Goal: Check status: Check status

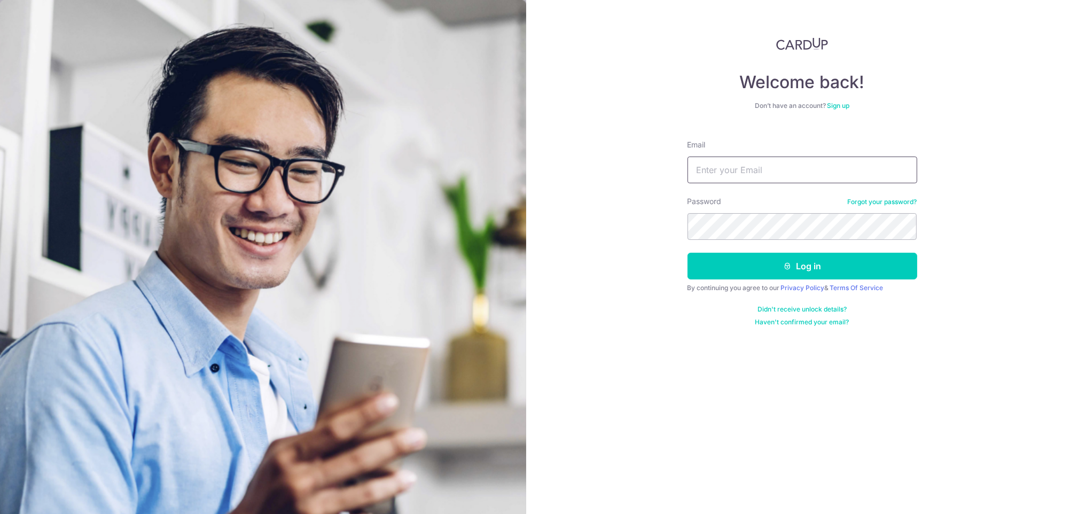
click at [772, 161] on input "Email" at bounding box center [802, 169] width 230 height 27
paste input "[EMAIL_ADDRESS][DOMAIN_NAME]"
type input "[EMAIL_ADDRESS][DOMAIN_NAME]"
click at [747, 269] on button "Log in" at bounding box center [802, 266] width 230 height 27
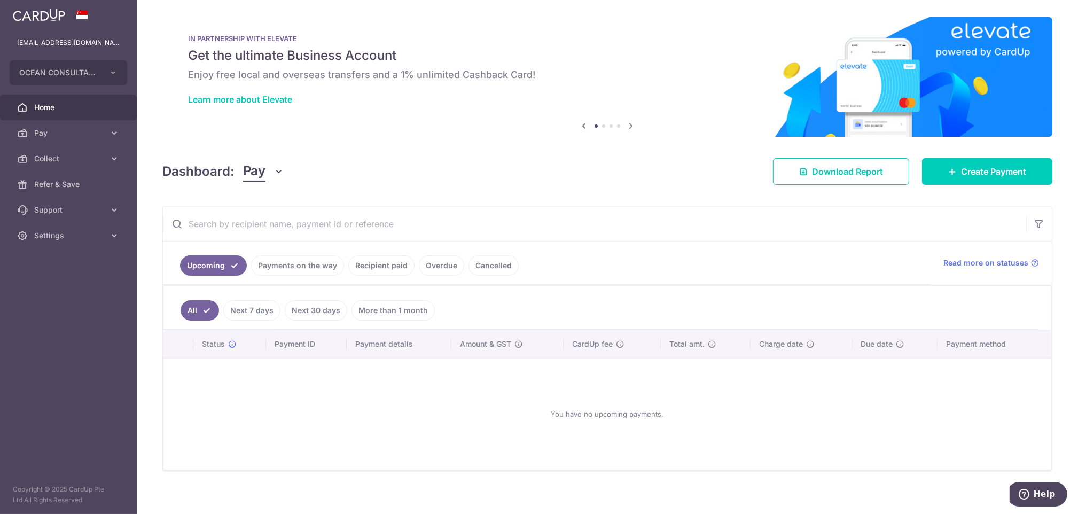
click at [383, 262] on link "Recipient paid" at bounding box center [381, 265] width 66 height 20
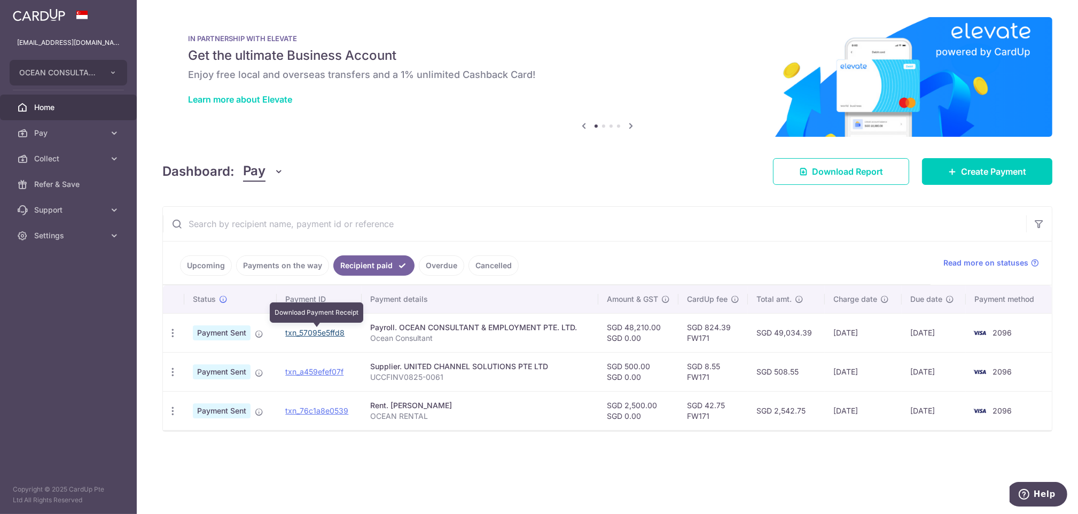
click at [336, 329] on link "txn_57095e5ffd8" at bounding box center [314, 332] width 59 height 9
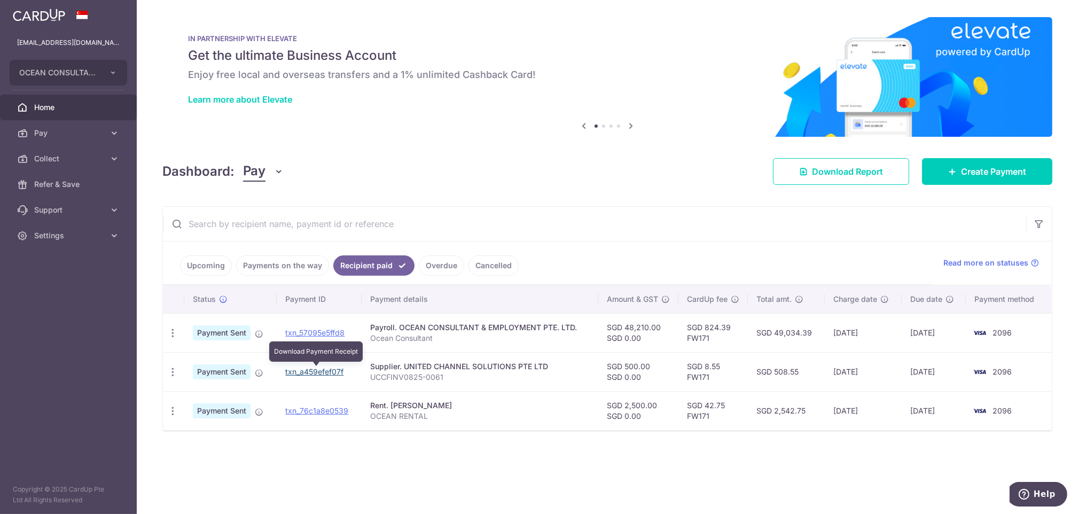
click at [320, 367] on link "txn_a459efef07f" at bounding box center [314, 371] width 58 height 9
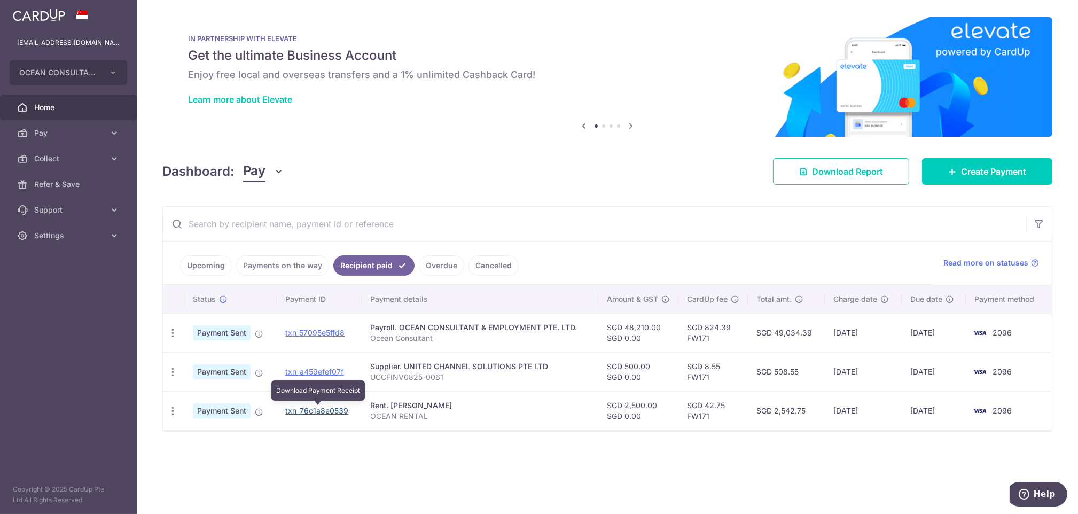
click at [306, 414] on link "txn_76c1a8e0539" at bounding box center [316, 410] width 63 height 9
click at [449, 265] on link "Overdue" at bounding box center [441, 265] width 45 height 20
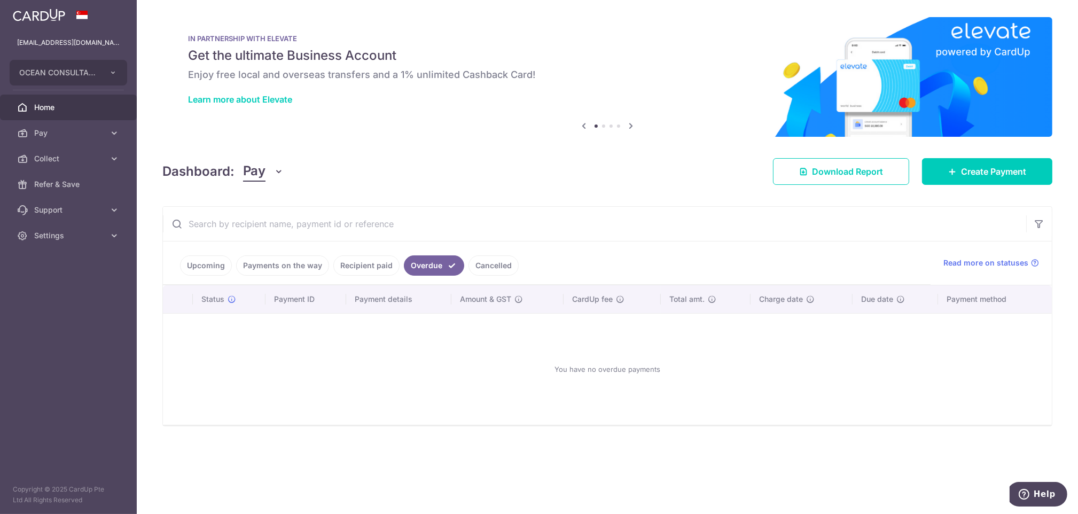
click at [480, 264] on link "Cancelled" at bounding box center [493, 265] width 50 height 20
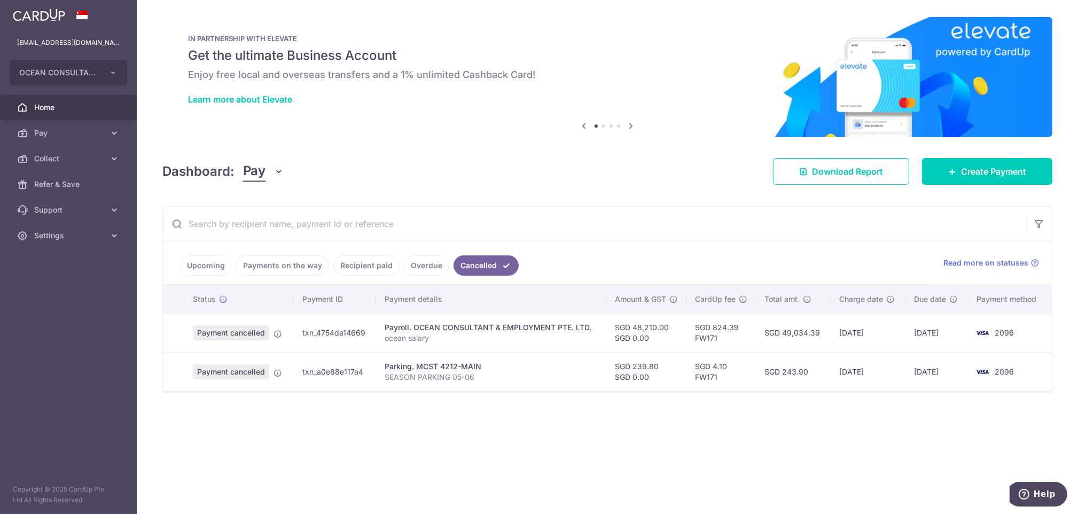
click at [274, 266] on link "Payments on the way" at bounding box center [282, 265] width 93 height 20
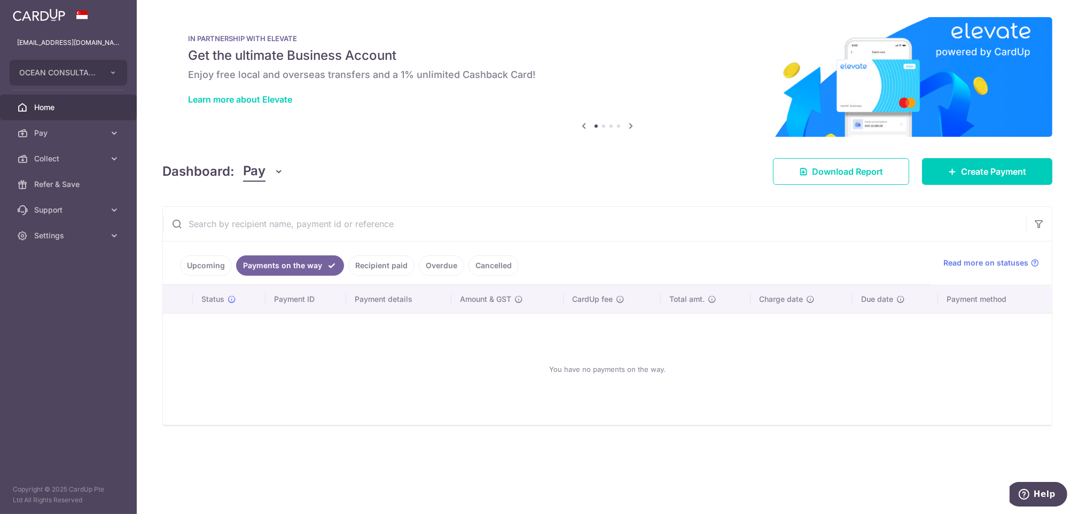
click at [222, 270] on link "Upcoming" at bounding box center [206, 265] width 52 height 20
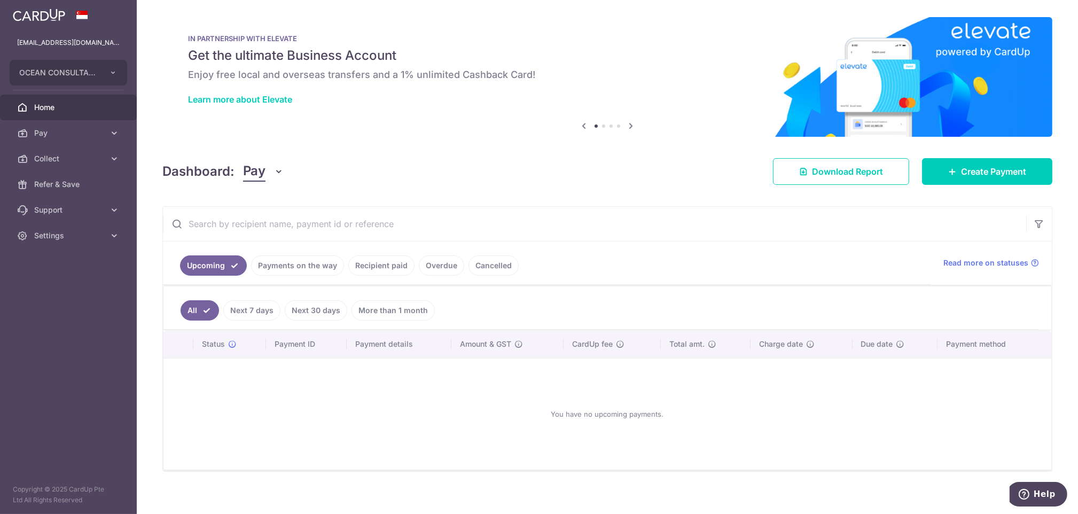
click at [474, 265] on link "Cancelled" at bounding box center [493, 265] width 50 height 20
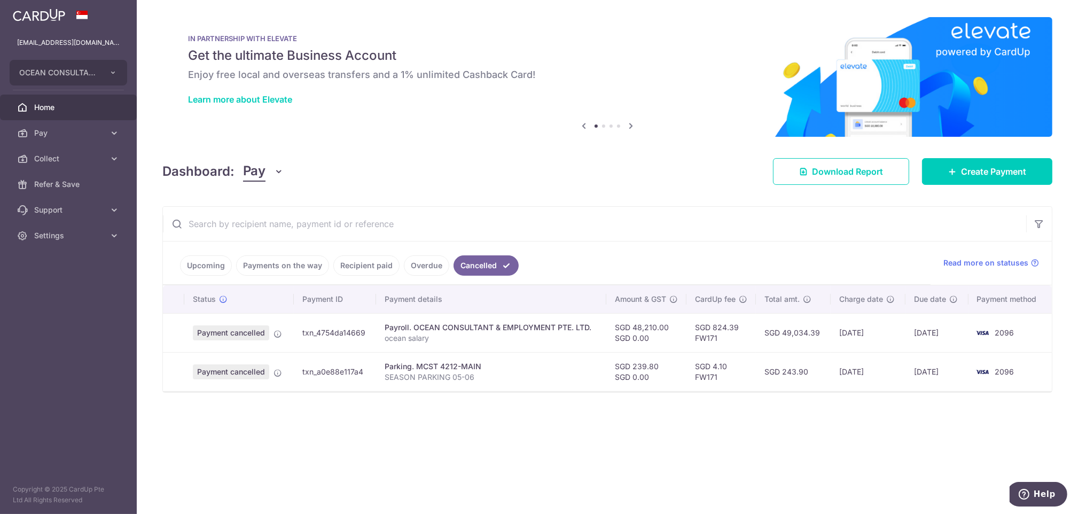
click at [418, 269] on link "Overdue" at bounding box center [426, 265] width 45 height 20
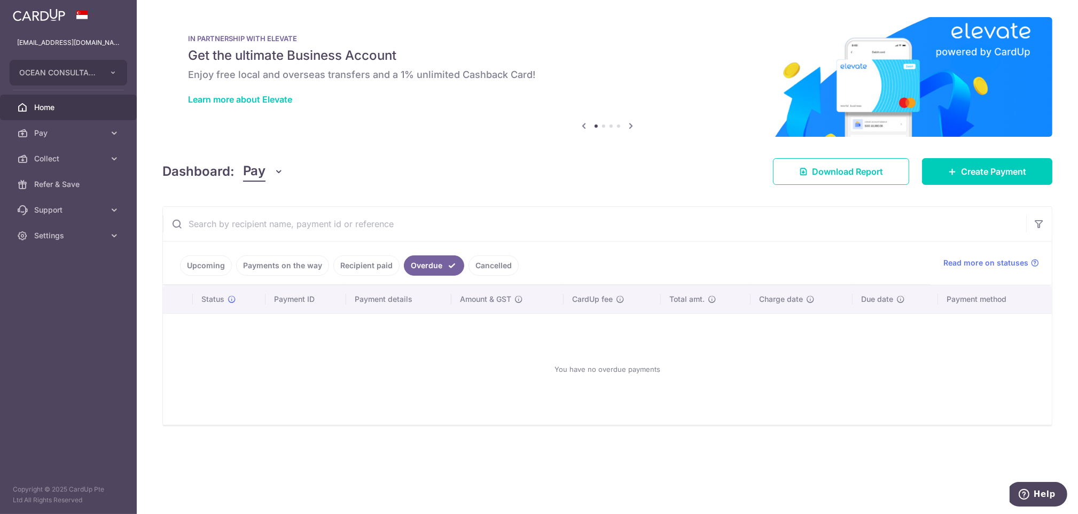
click at [370, 262] on link "Recipient paid" at bounding box center [366, 265] width 66 height 20
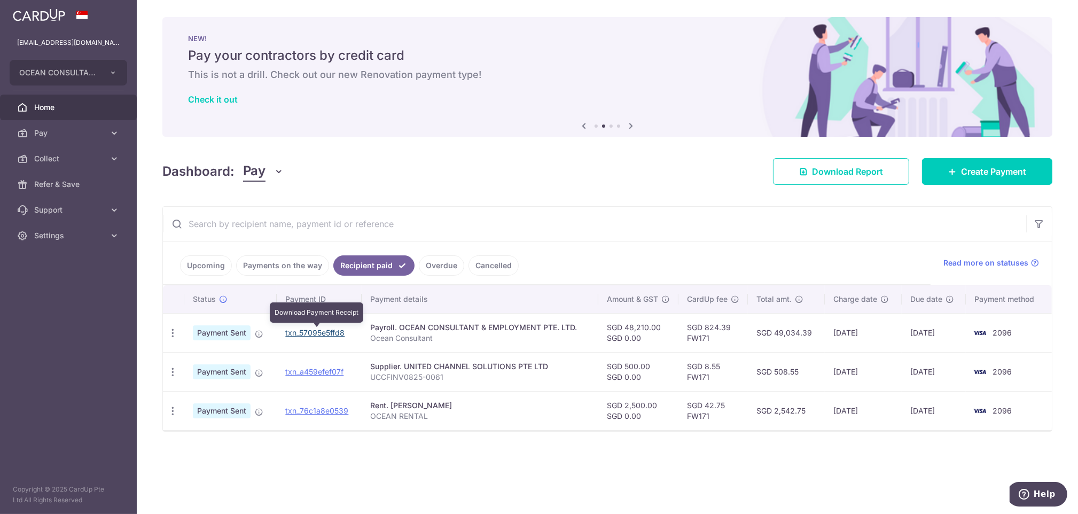
drag, startPoint x: 324, startPoint y: 332, endPoint x: 597, endPoint y: 68, distance: 379.2
click at [325, 332] on link "txn_57095e5ffd8" at bounding box center [314, 332] width 59 height 9
